Goal: Find specific page/section: Find specific page/section

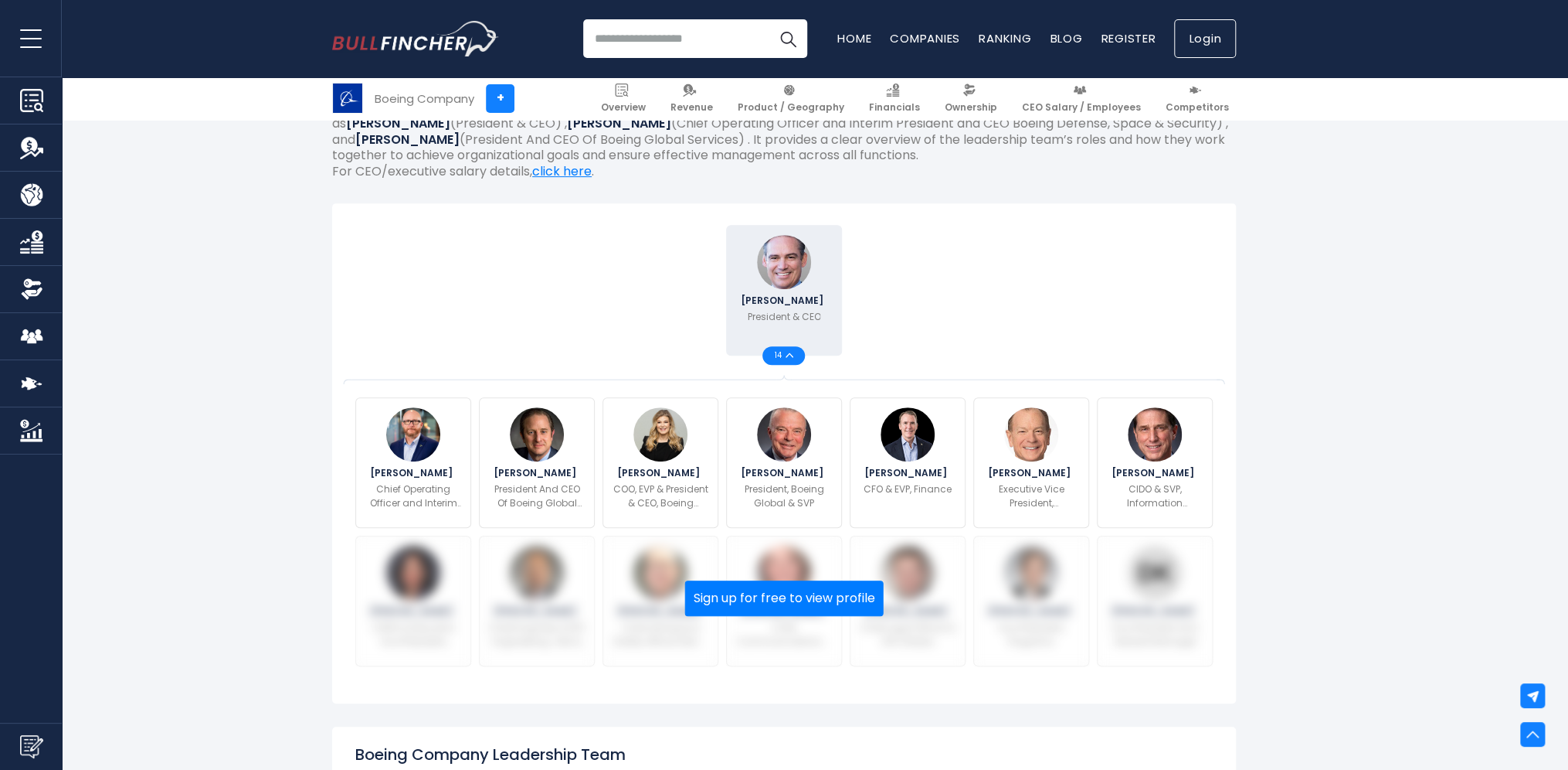
click at [1214, 37] on link "Login" at bounding box center [1205, 38] width 62 height 38
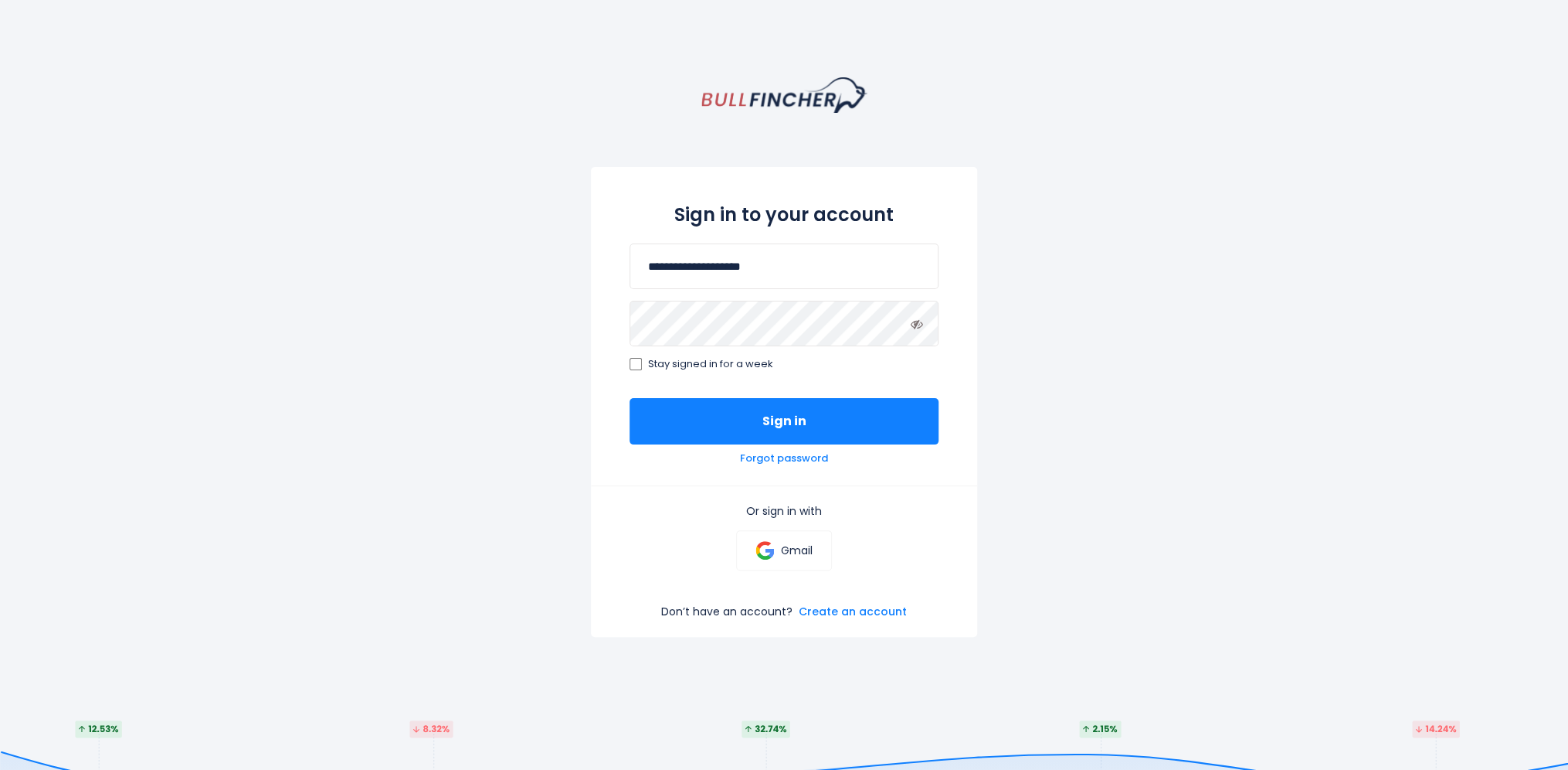
type input "**********"
click at [630, 398] on button "Sign in" at bounding box center [784, 421] width 309 height 46
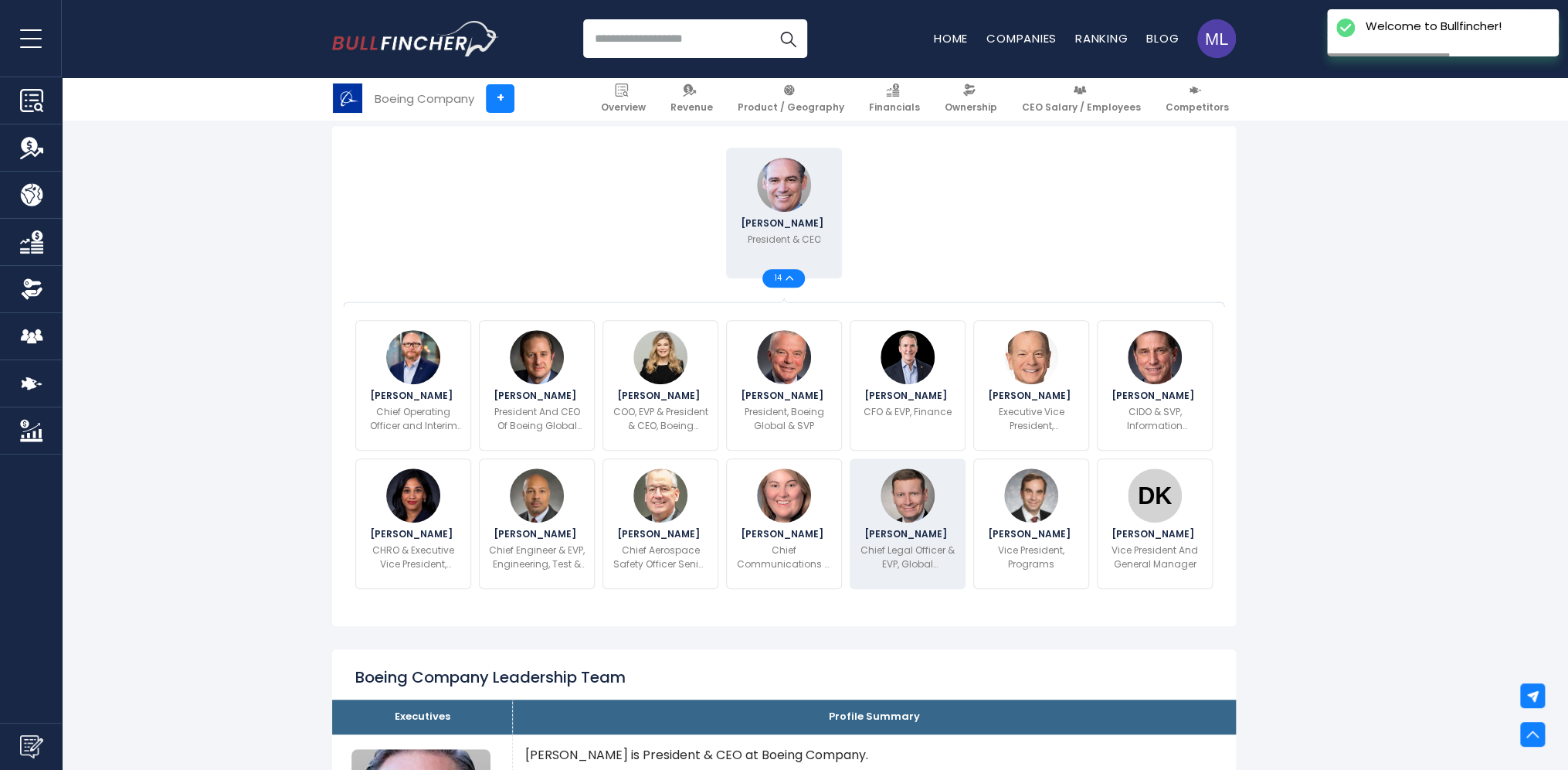
scroll to position [541, 0]
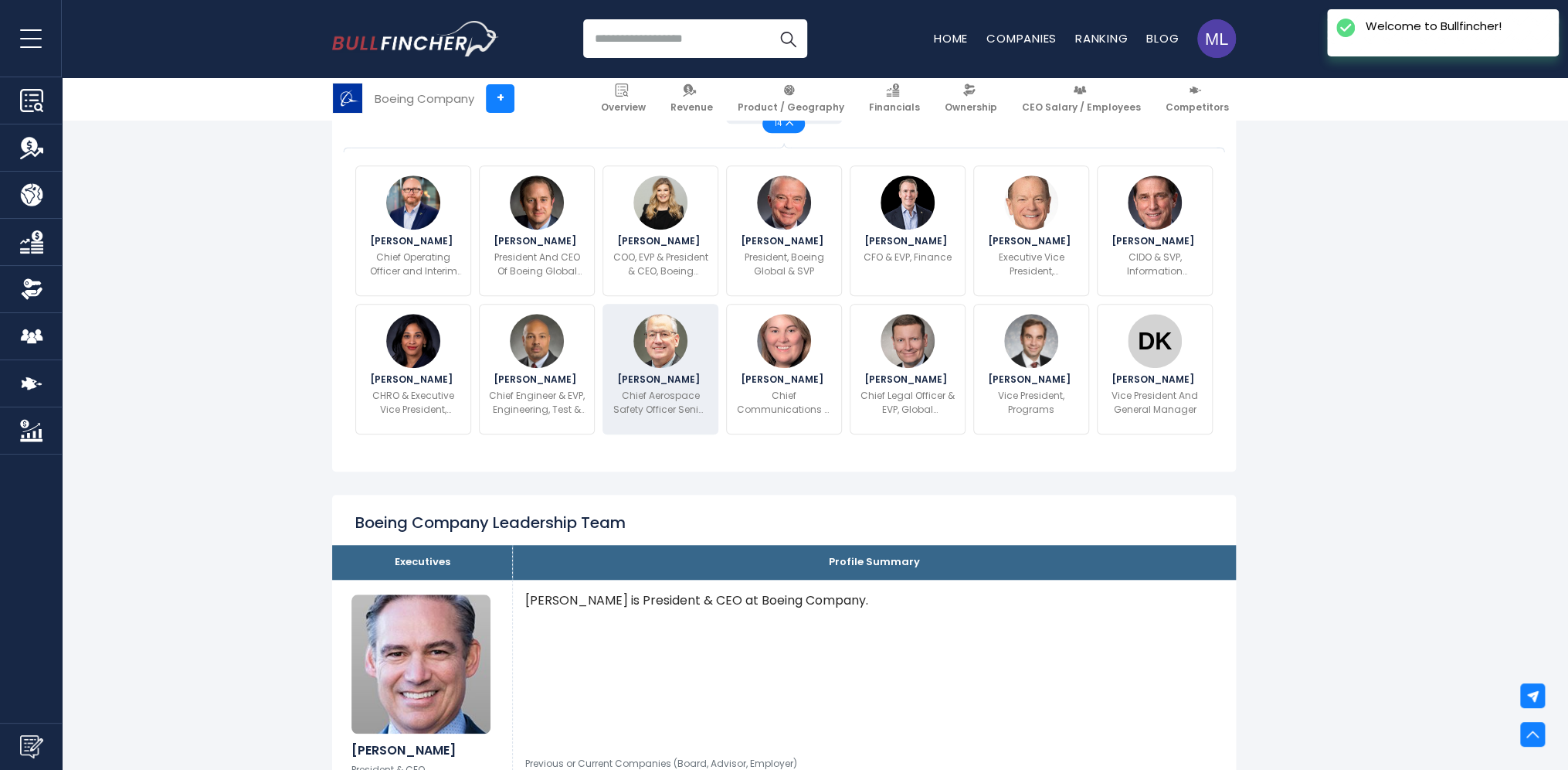
click at [664, 400] on p "Chief Aerospace Safety Officer Senior Vice President, Global Aerospace Safety" at bounding box center [660, 402] width 96 height 28
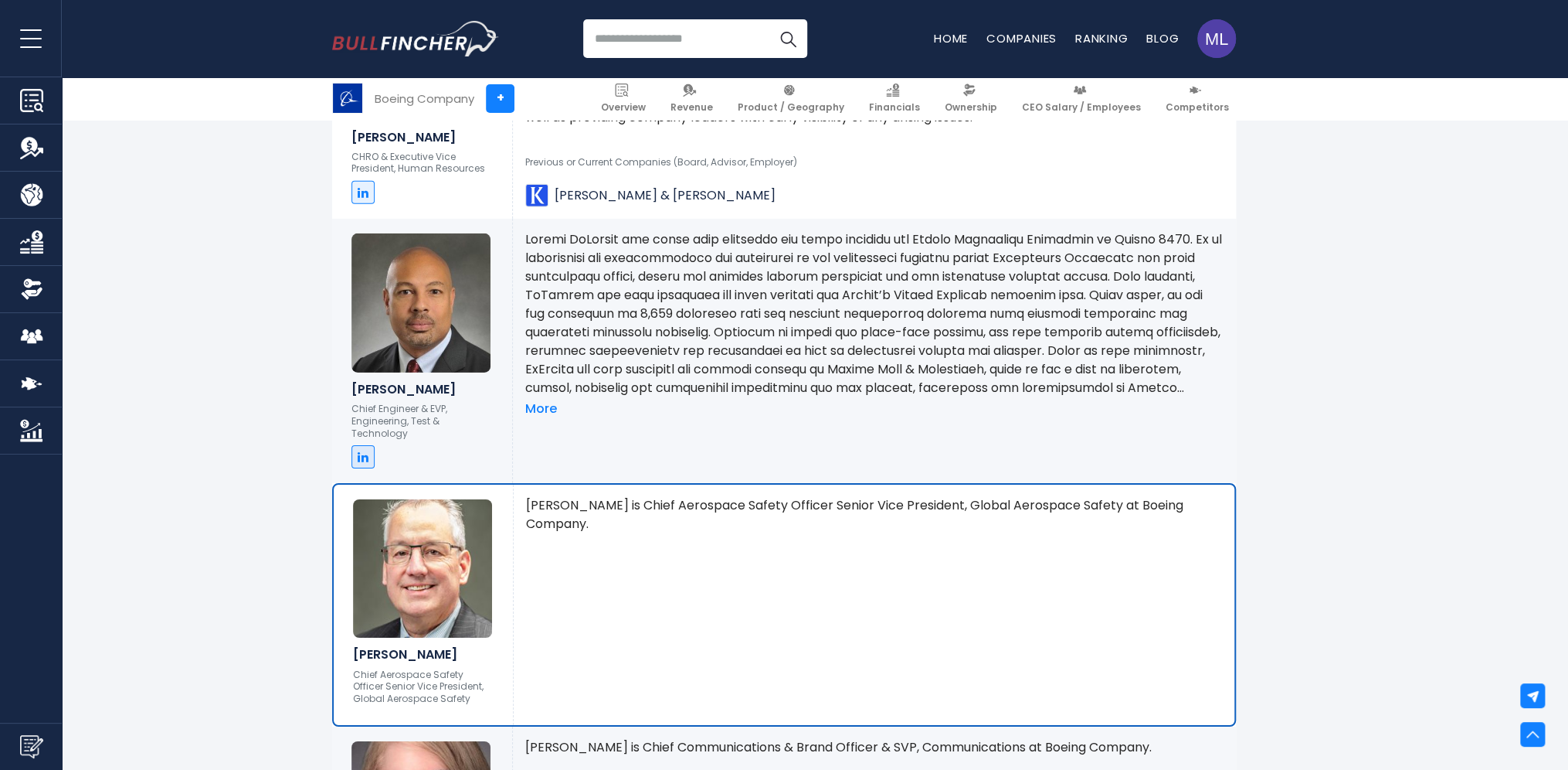
scroll to position [3372, 0]
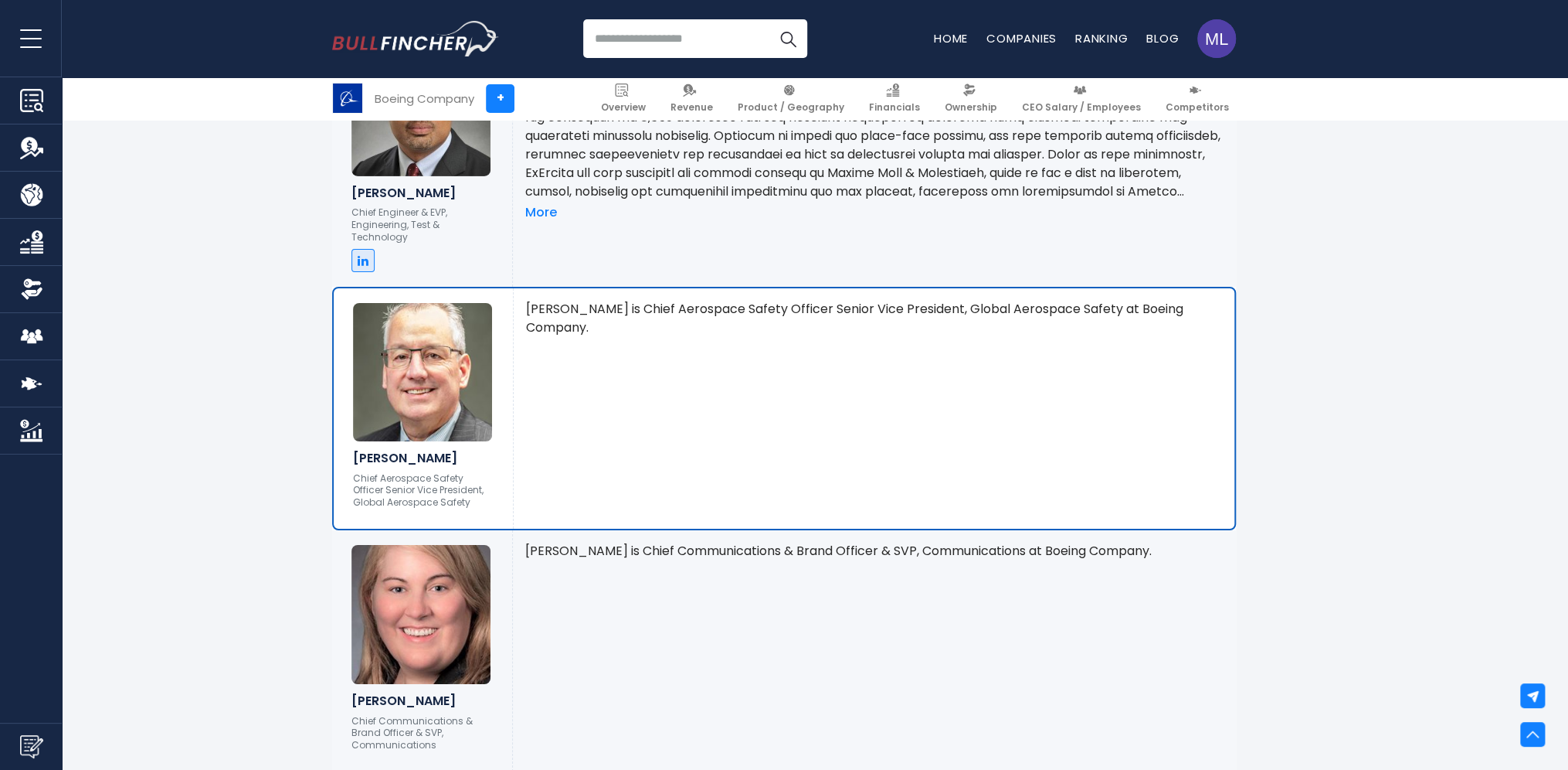
click at [638, 315] on div "[PERSON_NAME] is Chief Aerospace Safety Officer Senior Vice President, Global A…" at bounding box center [873, 408] width 720 height 241
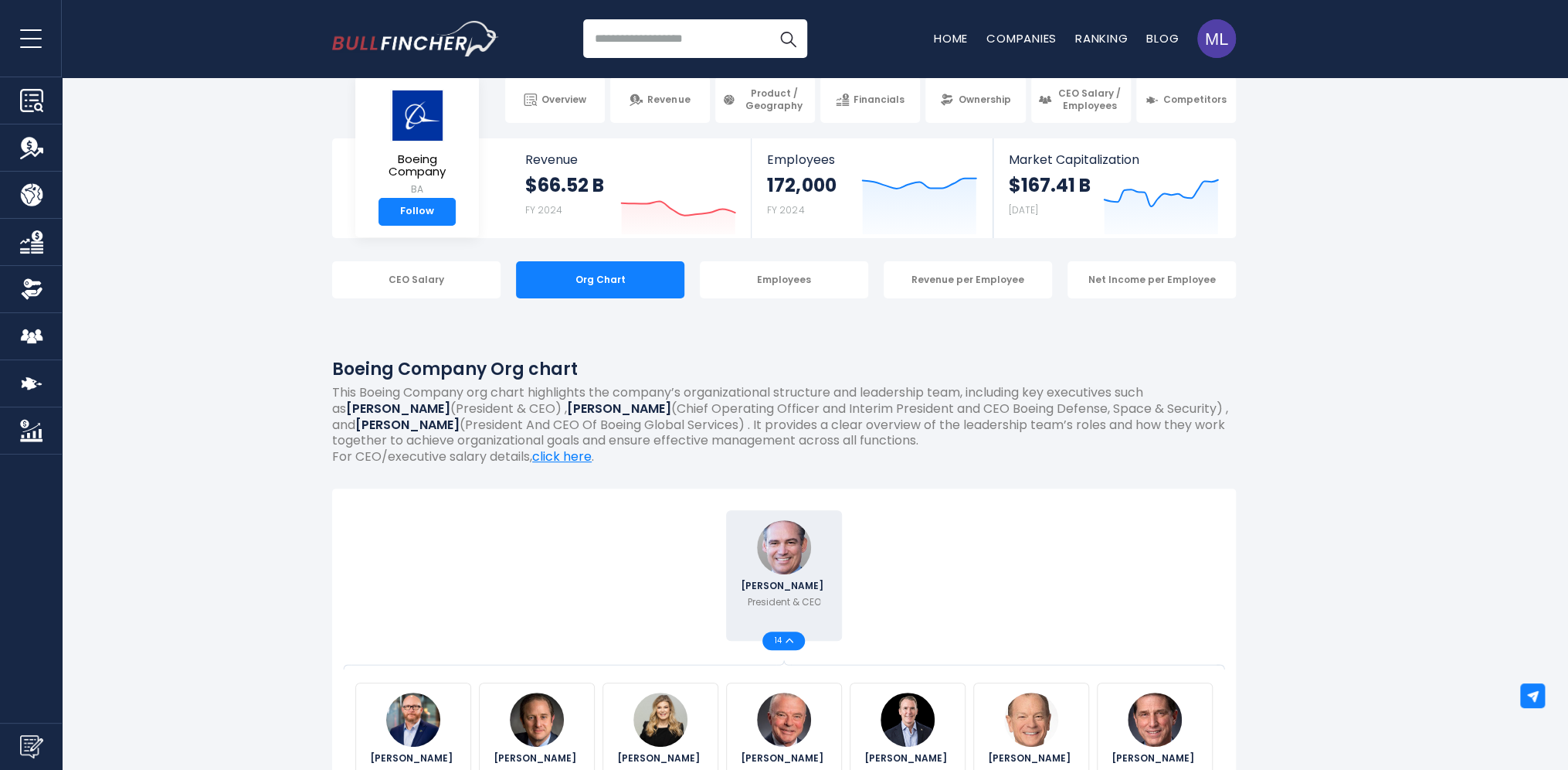
scroll to position [0, 0]
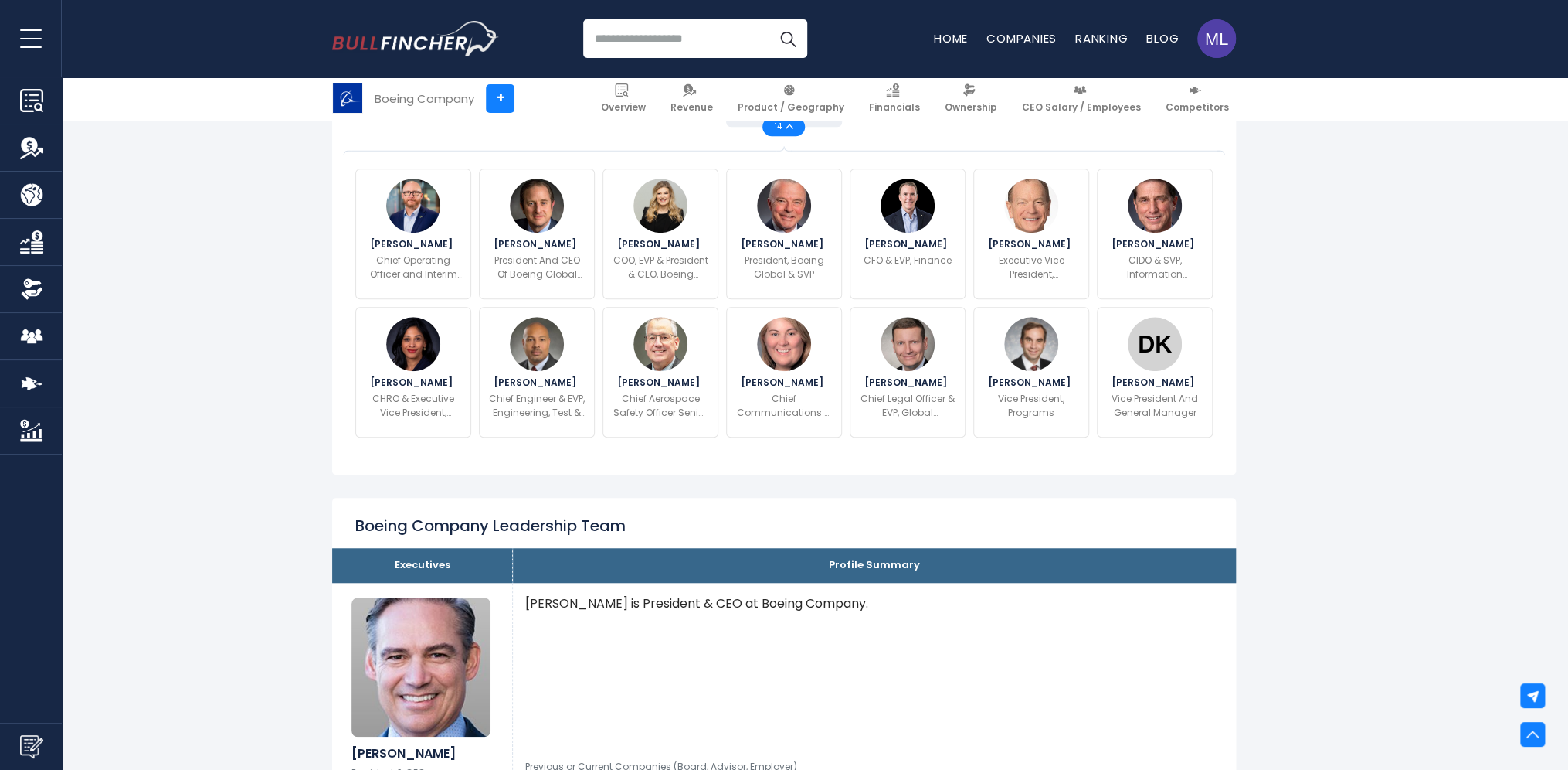
scroll to position [541, 0]
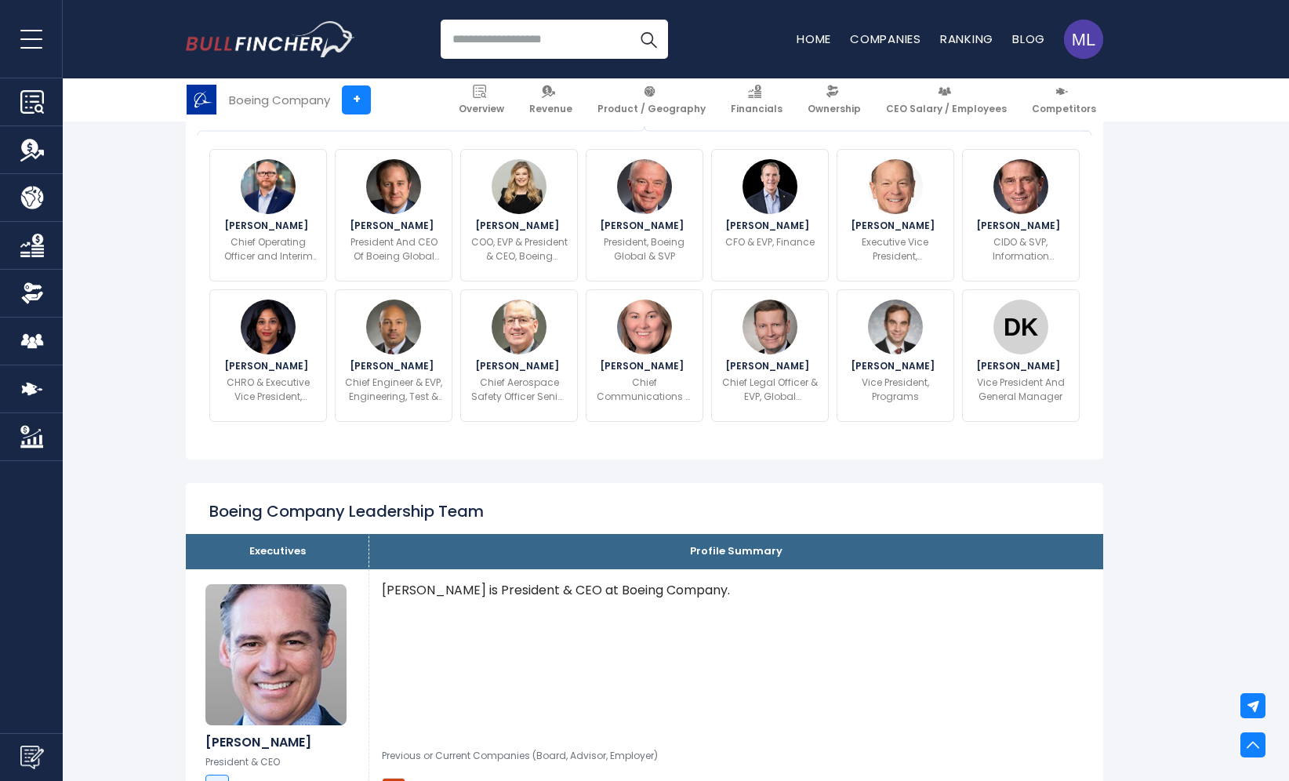
scroll to position [627, 0]
